Goal: Information Seeking & Learning: Learn about a topic

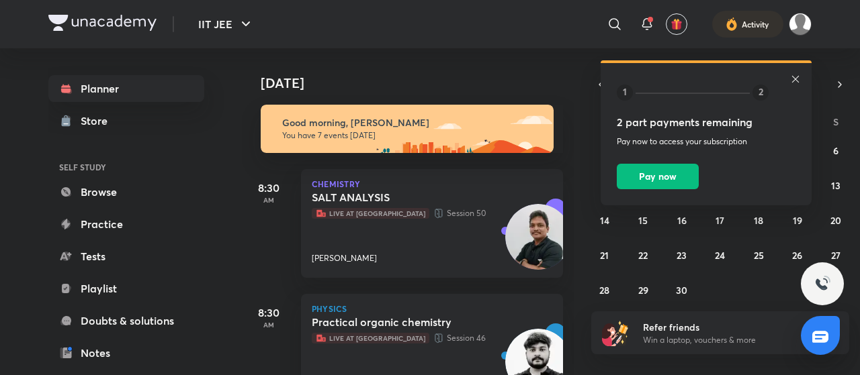
click at [793, 82] on icon at bounding box center [795, 79] width 11 height 11
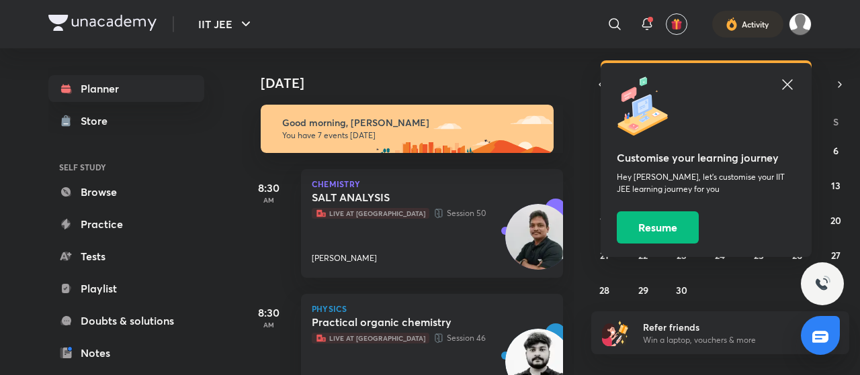
click at [793, 82] on icon at bounding box center [787, 85] width 16 height 16
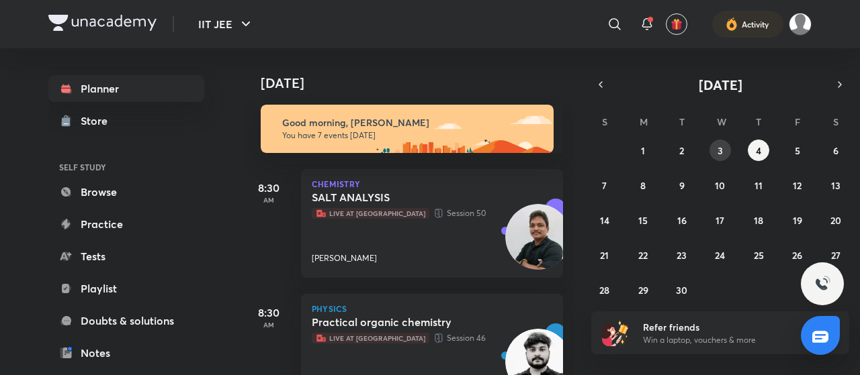
click at [720, 156] on button "3" at bounding box center [719, 150] width 21 height 21
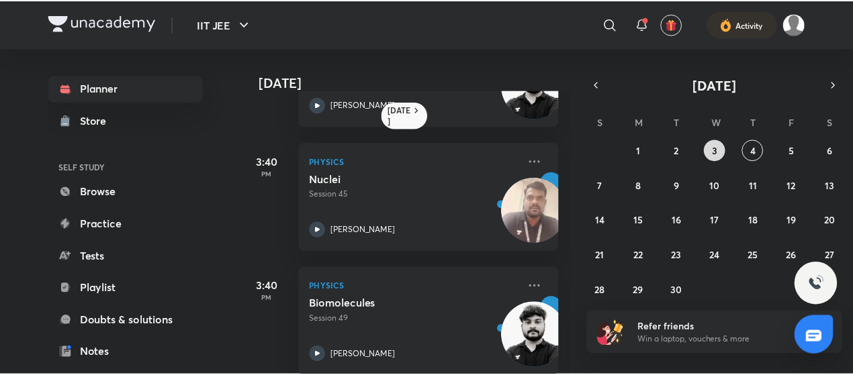
scroll to position [611, 0]
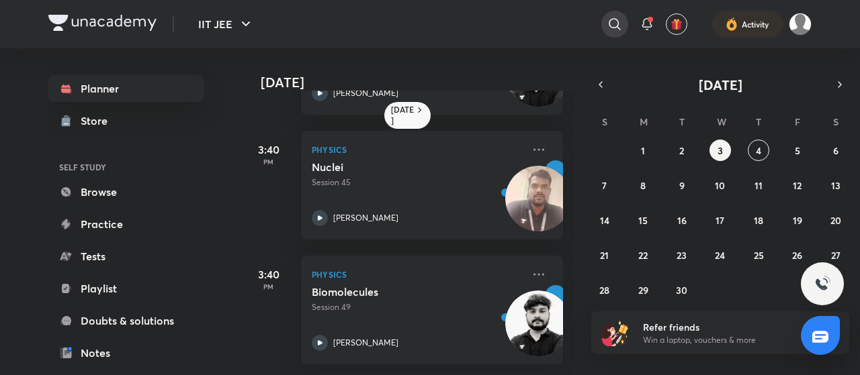
click at [612, 30] on icon at bounding box center [614, 24] width 16 height 16
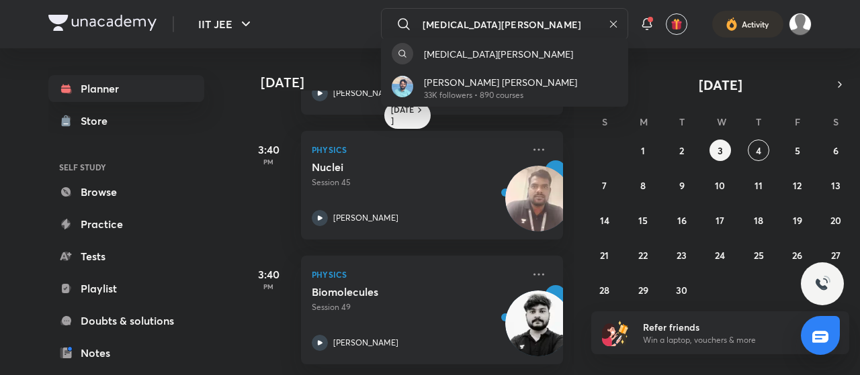
type input "amen Kumar"
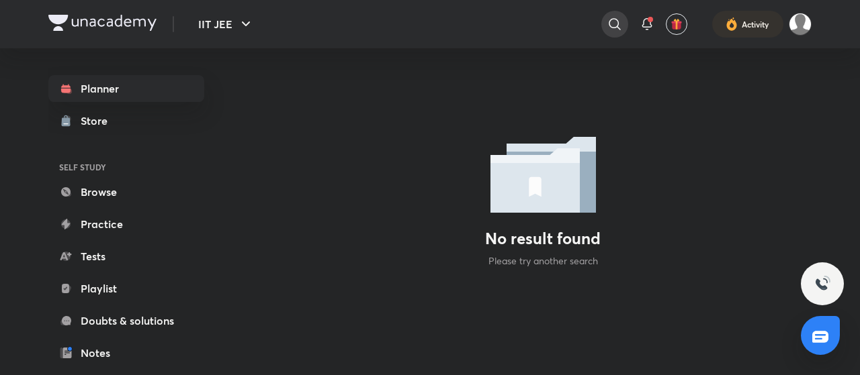
click at [603, 22] on div at bounding box center [614, 24] width 27 height 27
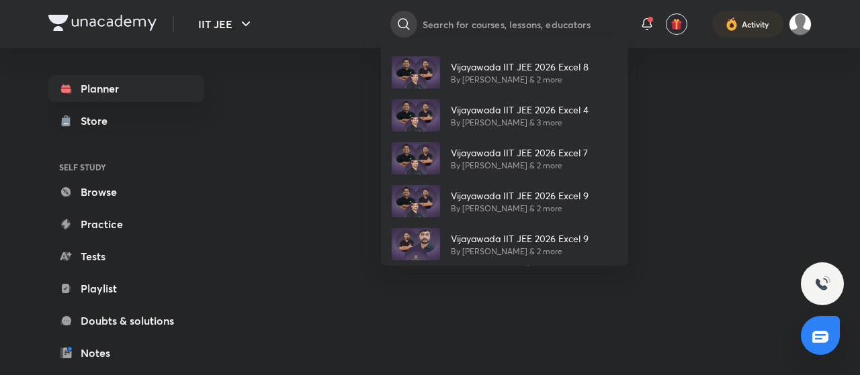
type input "v"
click at [561, 68] on p "Vijayawada IIT JEE 2026 Excel 8" at bounding box center [520, 67] width 138 height 14
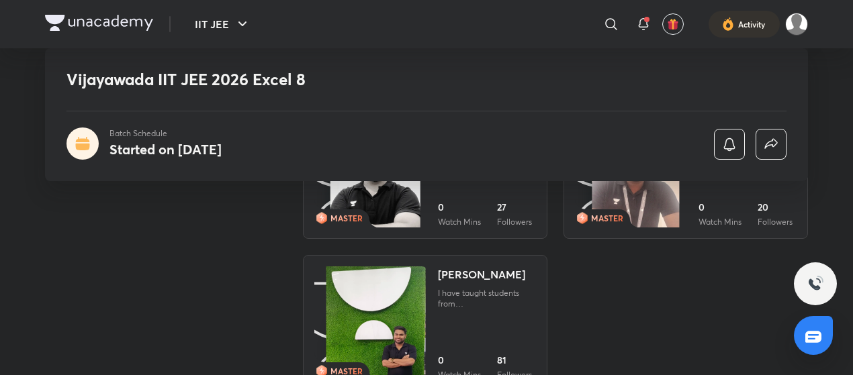
scroll to position [823, 0]
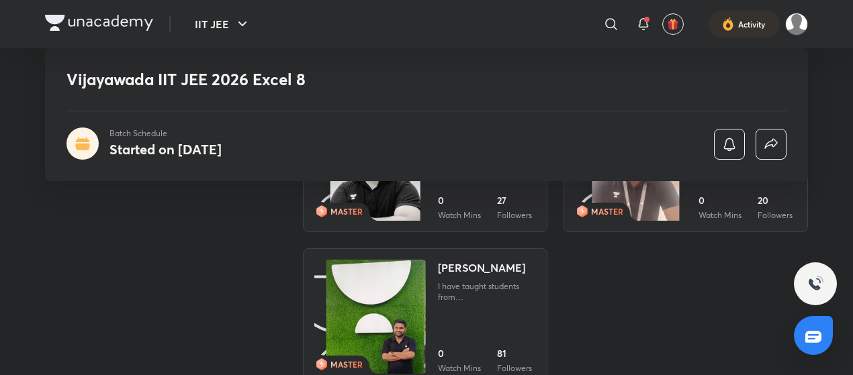
click at [511, 300] on div "I have taught students from Qatar and Egypt. I have cleared JEE MAINS with Rank…" at bounding box center [487, 291] width 98 height 21
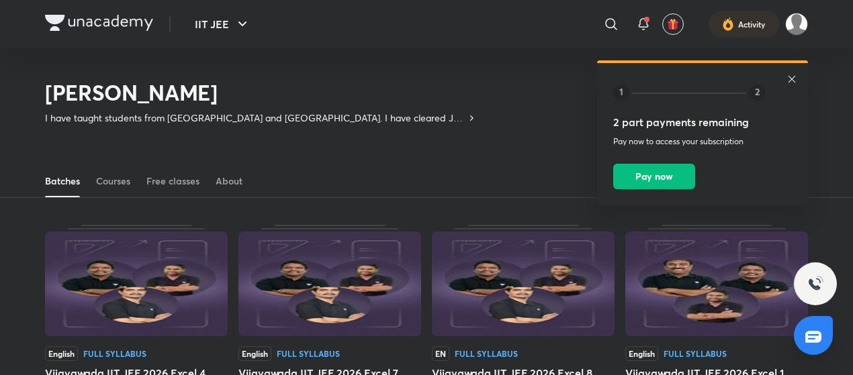
scroll to position [318, 0]
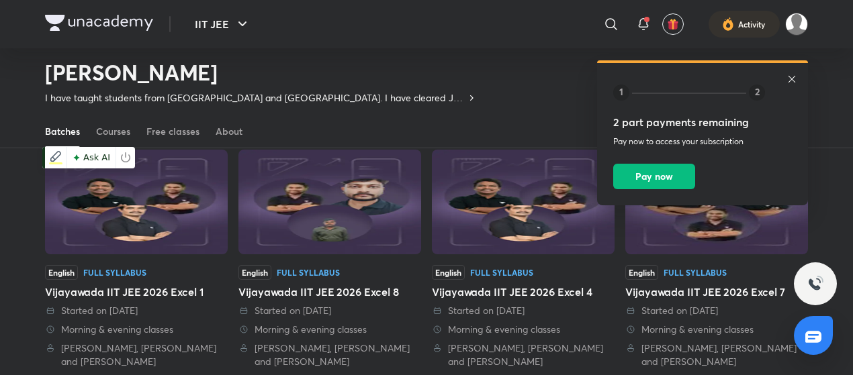
click at [179, 225] on img at bounding box center [136, 202] width 183 height 105
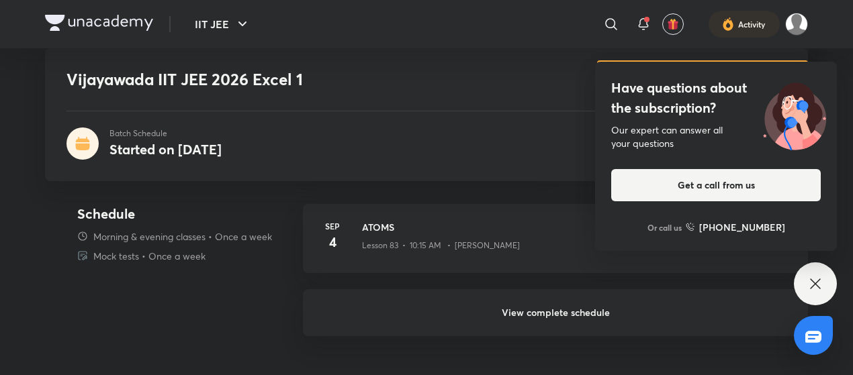
scroll to position [377, 0]
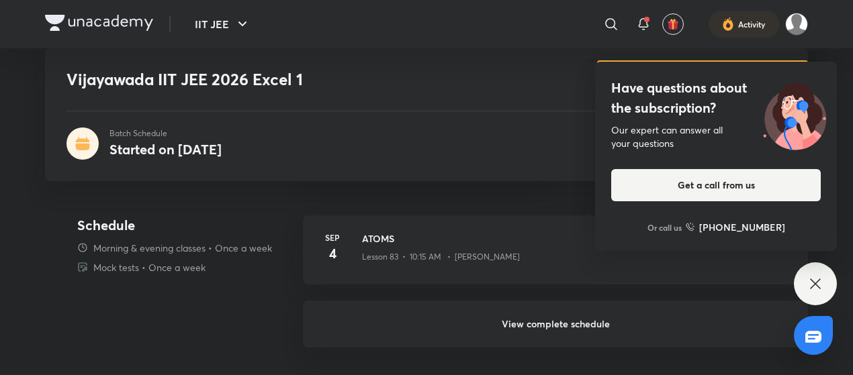
click at [536, 323] on h6 "View complete schedule" at bounding box center [555, 324] width 505 height 47
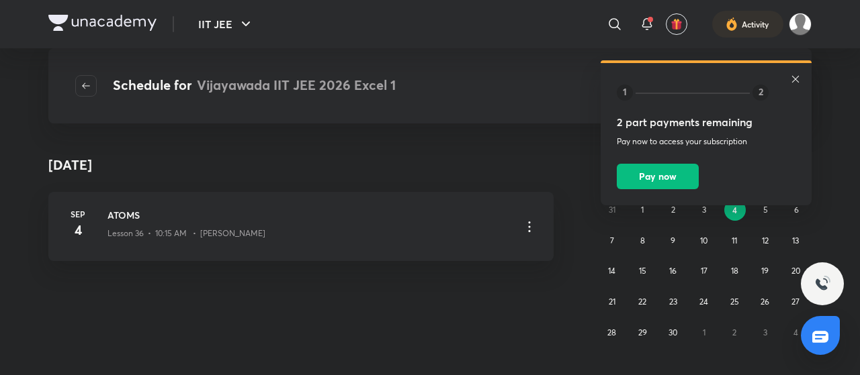
click at [791, 80] on icon at bounding box center [795, 79] width 11 height 11
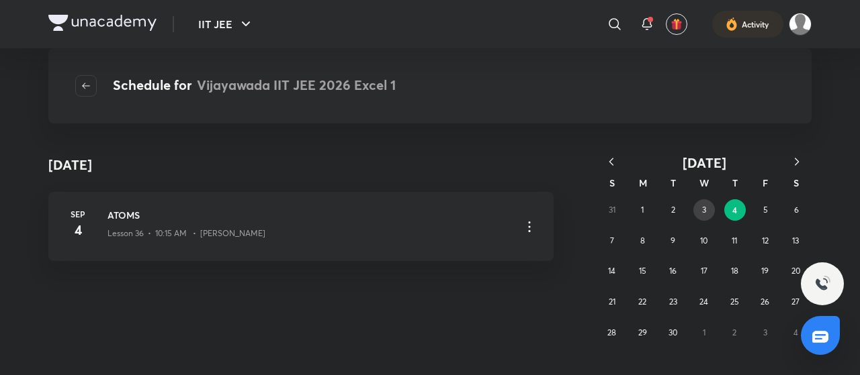
click at [712, 207] on button "3" at bounding box center [703, 209] width 21 height 21
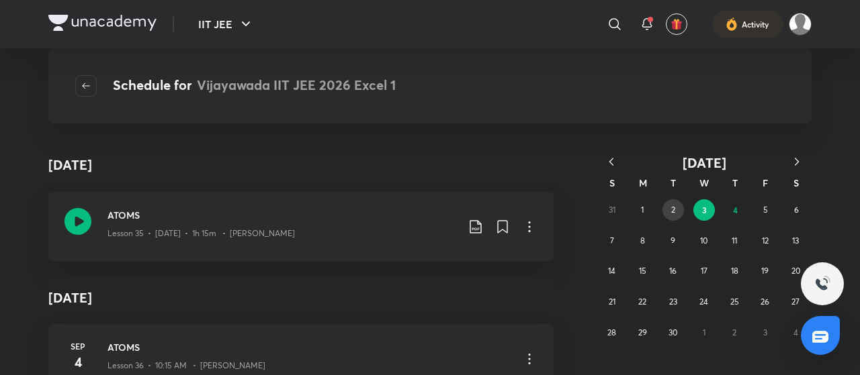
click at [671, 214] on abbr "2" at bounding box center [673, 210] width 4 height 10
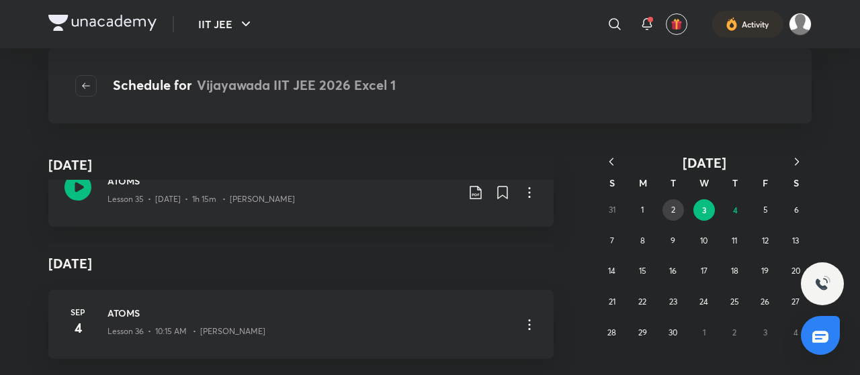
scroll to position [97, 0]
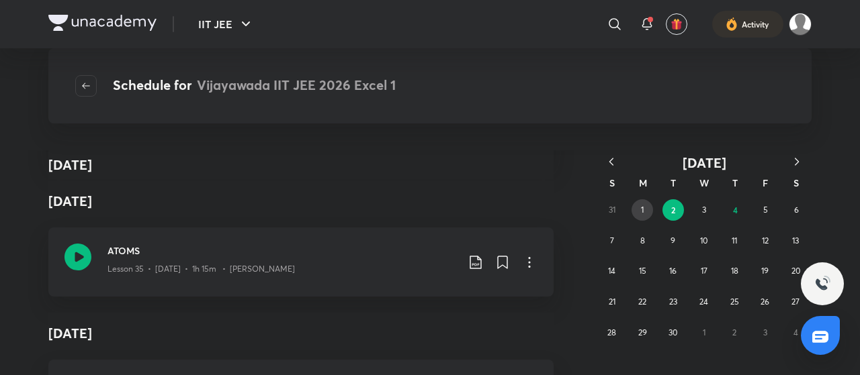
click at [645, 202] on button "1" at bounding box center [641, 209] width 21 height 21
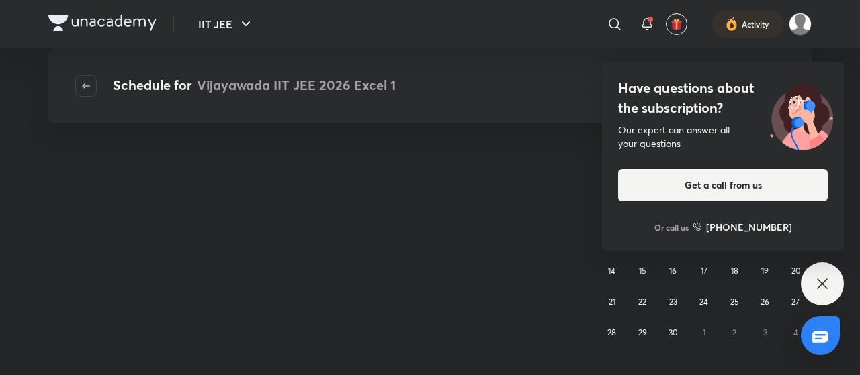
scroll to position [0, 0]
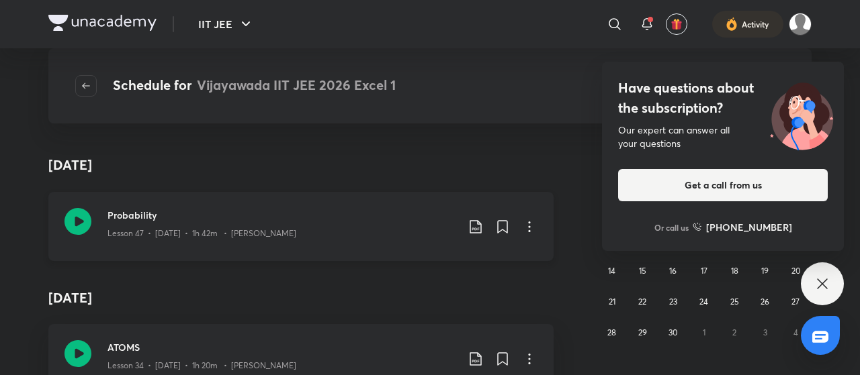
click at [83, 220] on icon at bounding box center [77, 221] width 27 height 27
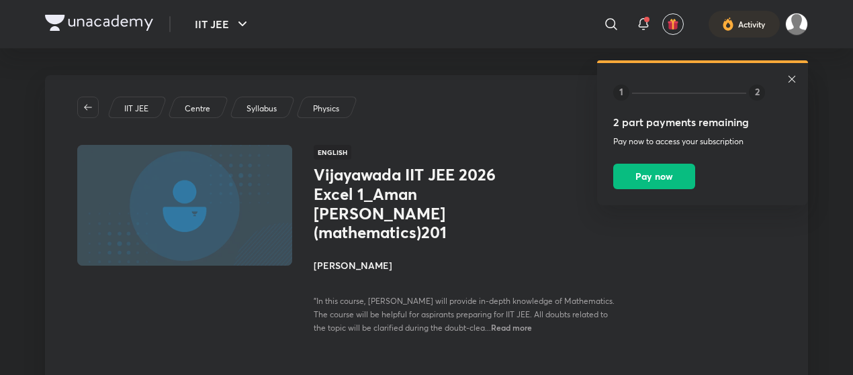
click at [790, 76] on icon at bounding box center [791, 79] width 11 height 11
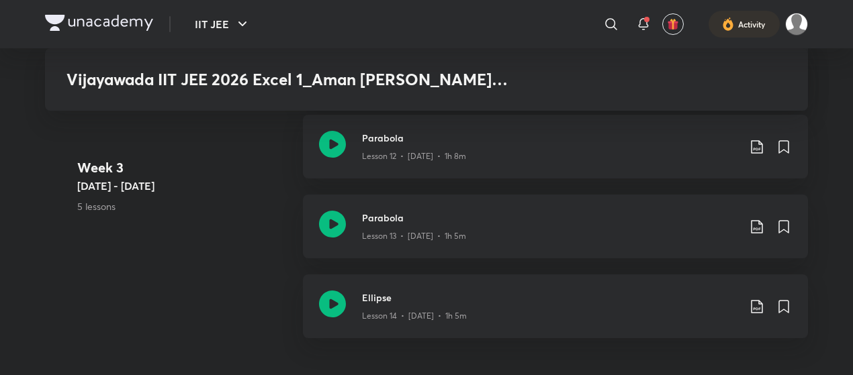
scroll to position [1477, 0]
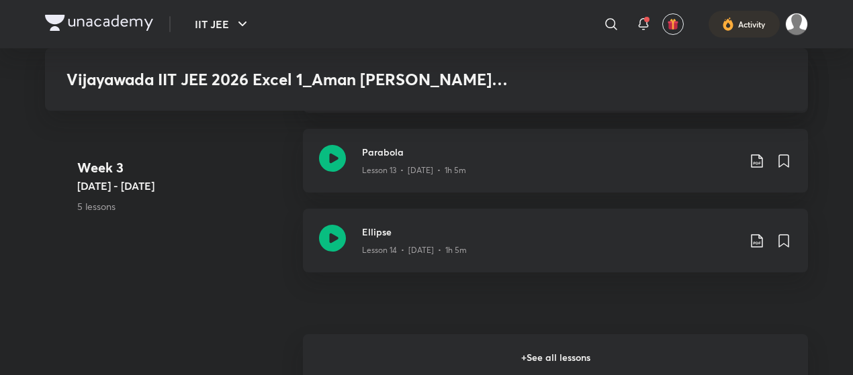
click at [611, 353] on h6 "+ See all lessons" at bounding box center [555, 357] width 505 height 47
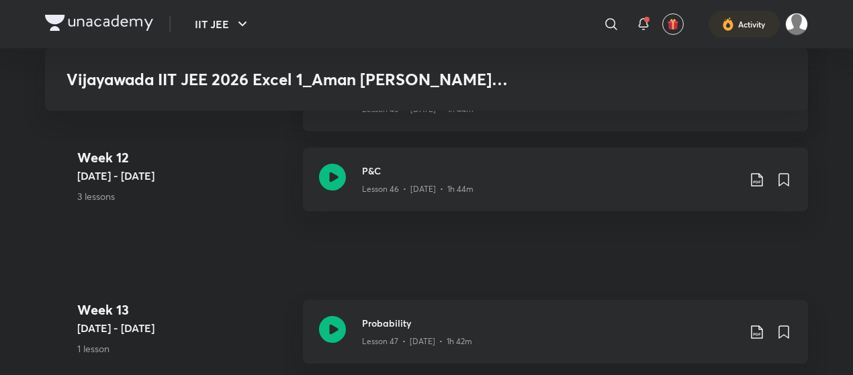
scroll to position [4764, 0]
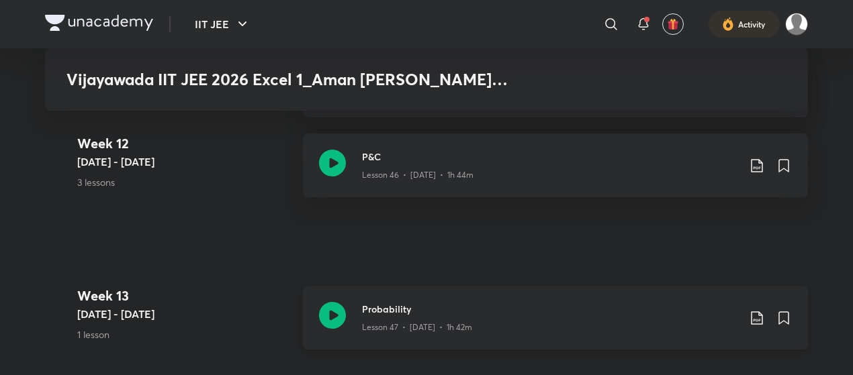
click at [345, 302] on icon at bounding box center [332, 315] width 27 height 27
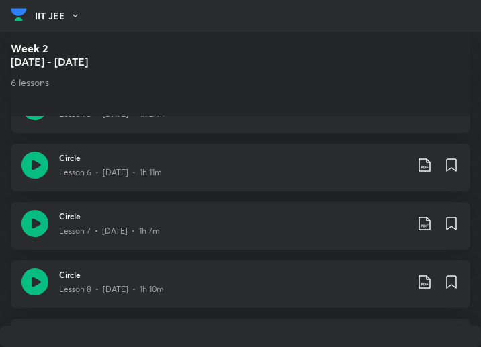
scroll to position [852, 0]
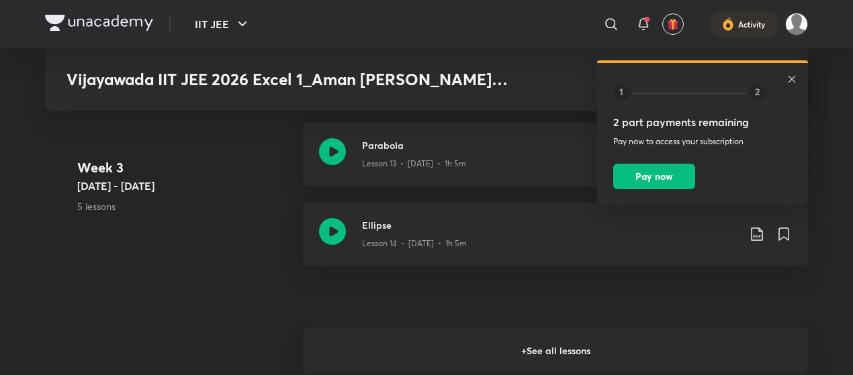
scroll to position [1653, 0]
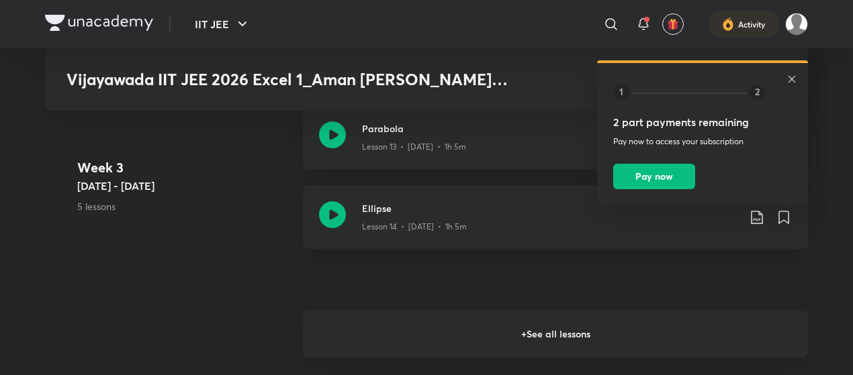
click at [477, 322] on h6 "+ See all lessons" at bounding box center [555, 334] width 505 height 47
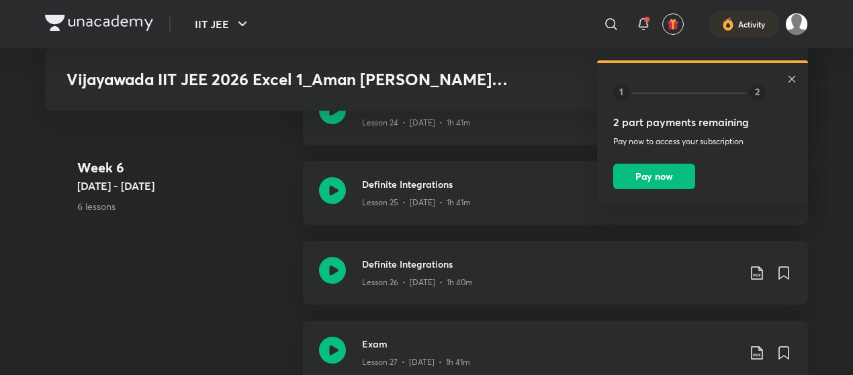
scroll to position [2851, 0]
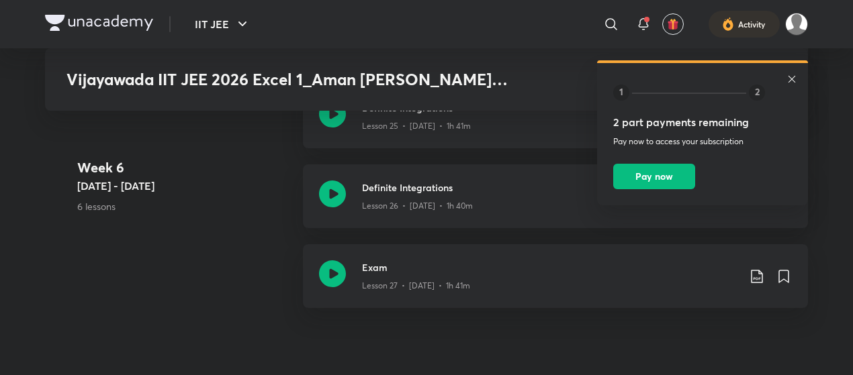
click at [477, 285] on div "Exam Lesson 27 • Jul 19 • 1h 41m" at bounding box center [555, 276] width 505 height 64
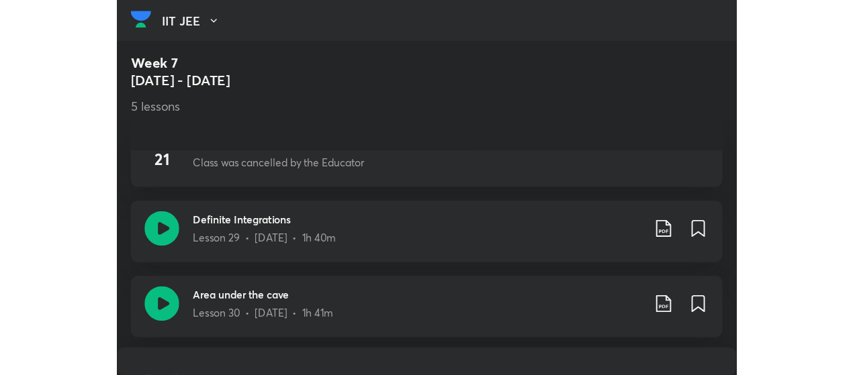
scroll to position [2791, 0]
